Goal: Navigation & Orientation: Understand site structure

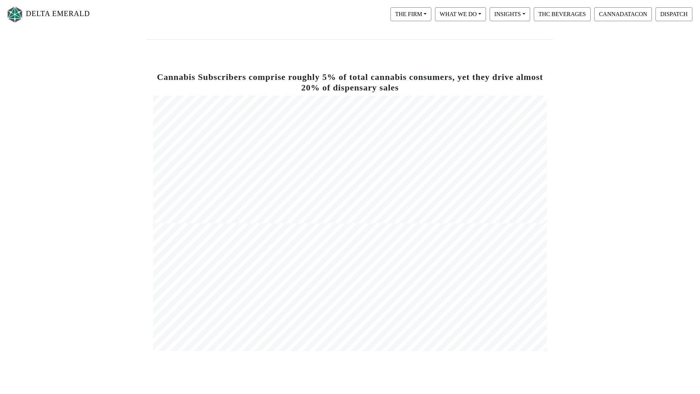
scroll to position [158, 0]
